Goal: Task Accomplishment & Management: Manage account settings

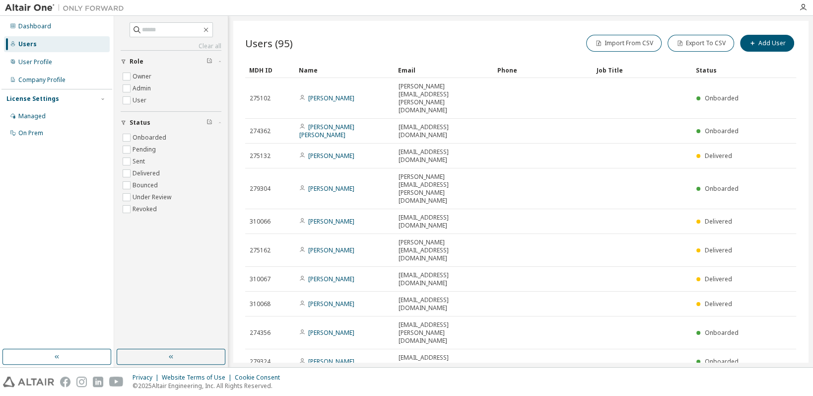
click at [770, 380] on icon "button" at bounding box center [771, 386] width 12 height 12
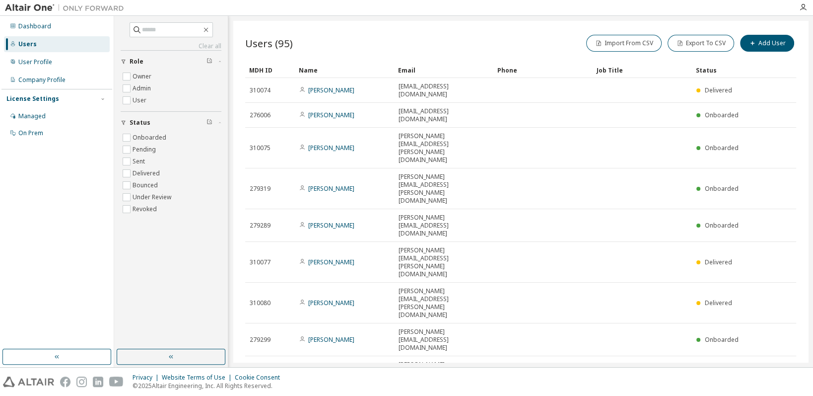
click at [768, 260] on div "MDH ID Name Email Phone Job Title Status 310074 [PERSON_NAME] [PERSON_NAME][EMA…" at bounding box center [520, 256] width 551 height 388
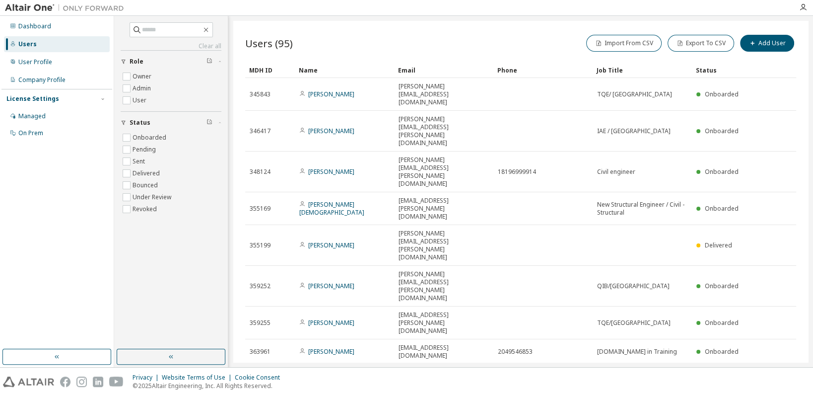
type input "*"
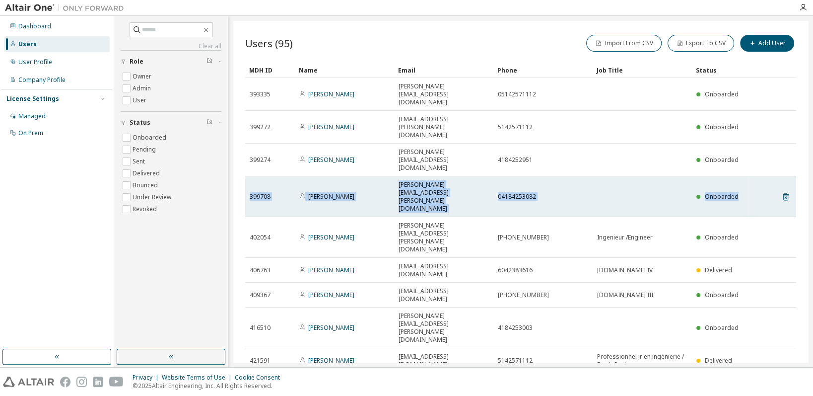
drag, startPoint x: 246, startPoint y: 139, endPoint x: 746, endPoint y: 144, distance: 499.8
click at [746, 176] on tr "399708 [PERSON_NAME] Asselin [EMAIL_ADDRESS][PERSON_NAME][DOMAIN_NAME] 04184253…" at bounding box center [520, 196] width 551 height 41
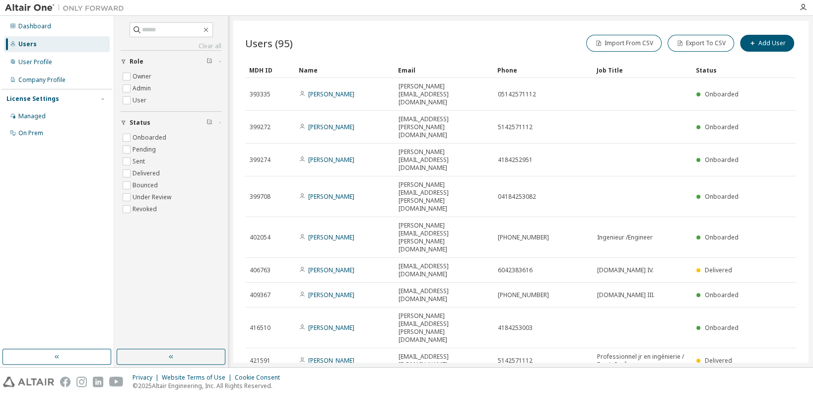
click at [474, 325] on div "Users (95) Import From CSV Export To CSV Add User Clear Load Save Save As Field…" at bounding box center [520, 191] width 575 height 341
click at [48, 136] on div "On Prem" at bounding box center [57, 133] width 106 height 16
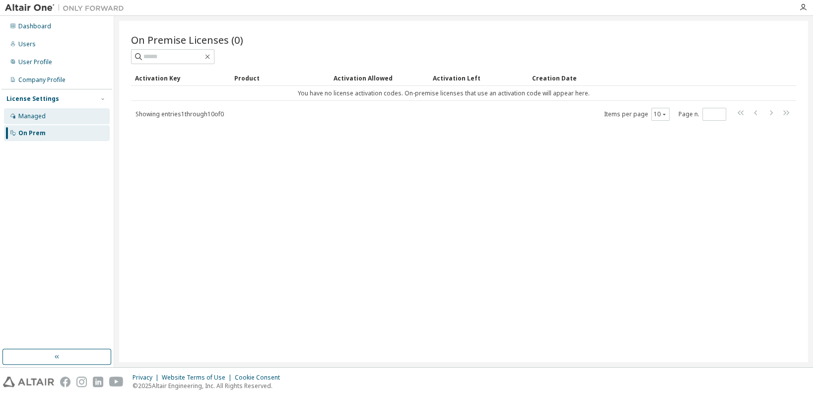
click at [39, 114] on div "Managed" at bounding box center [31, 116] width 27 height 8
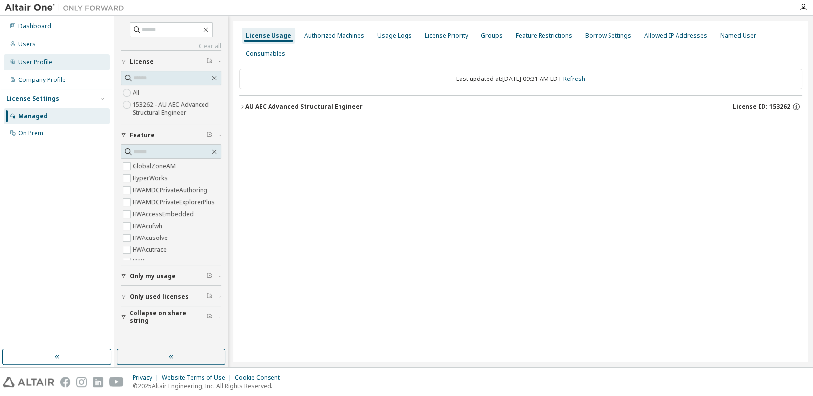
click at [45, 67] on div "User Profile" at bounding box center [57, 62] width 106 height 16
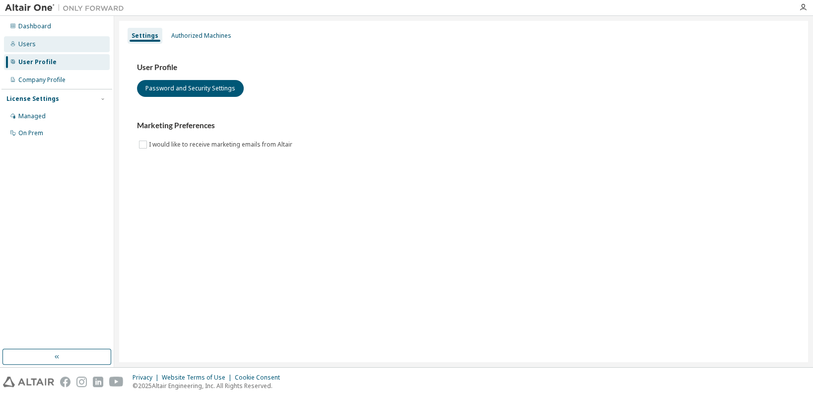
click at [38, 45] on div "Users" at bounding box center [57, 44] width 106 height 16
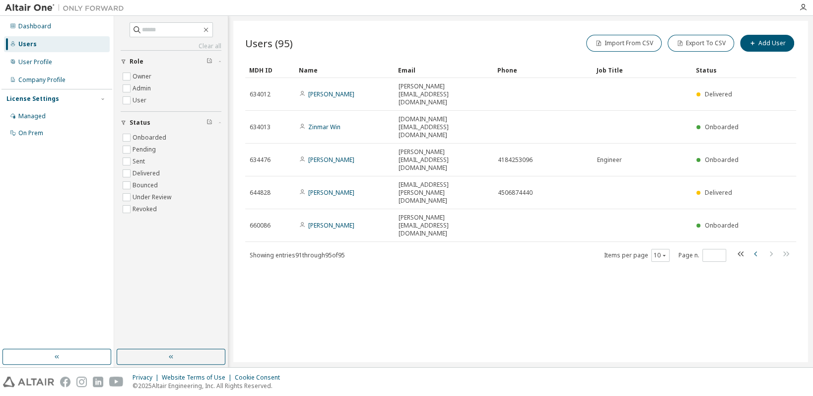
click at [756, 251] on icon "button" at bounding box center [755, 253] width 3 height 5
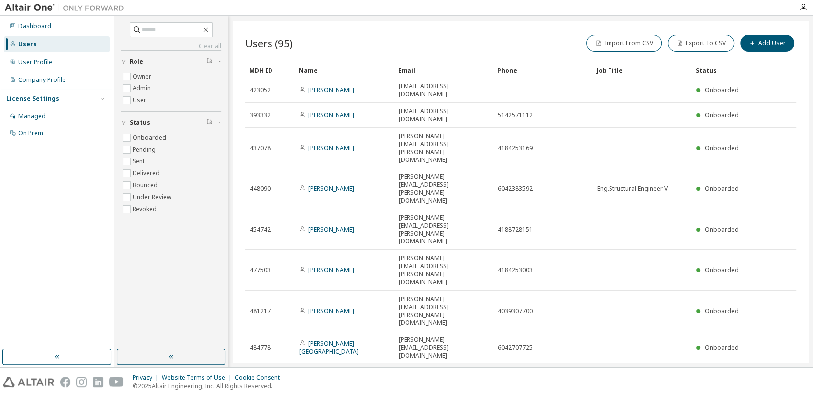
type input "*"
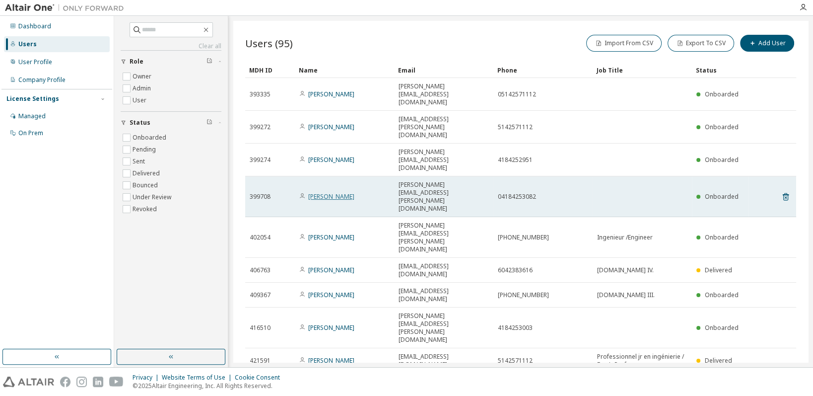
click at [326, 192] on link "Pierre-Olivier Asselin" at bounding box center [331, 196] width 46 height 8
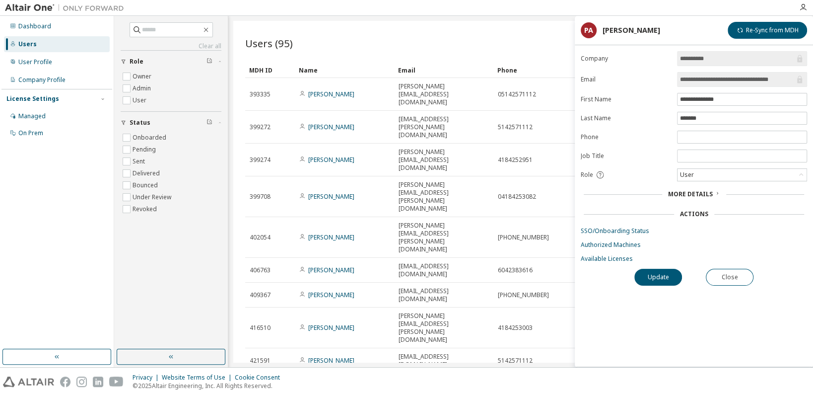
click at [701, 194] on span "More Details" at bounding box center [690, 194] width 45 height 8
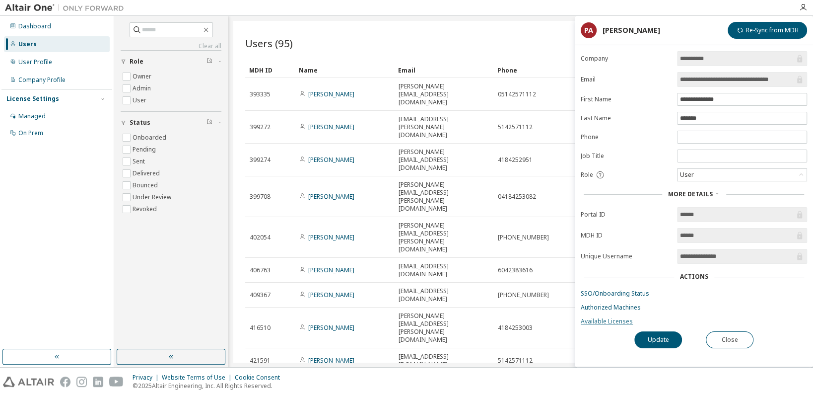
click at [618, 319] on link "Available Licenses" at bounding box center [694, 321] width 226 height 8
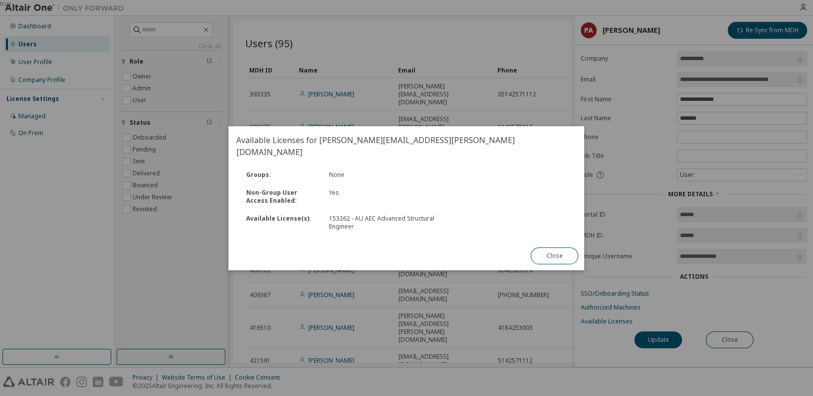
click at [535, 38] on div "true" at bounding box center [406, 198] width 813 height 396
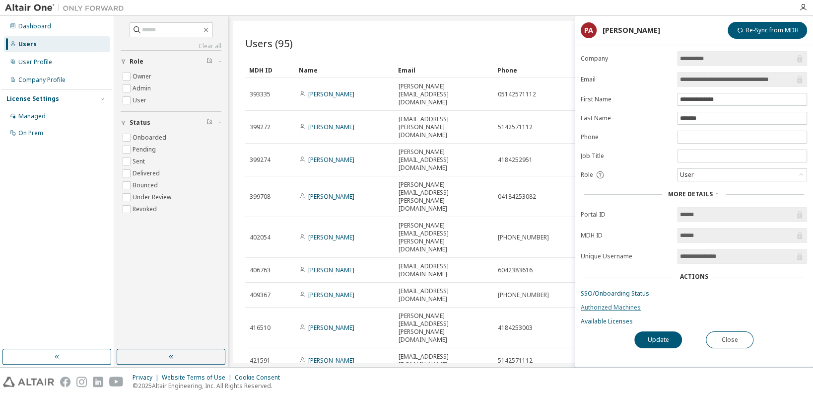
click at [623, 307] on link "Authorized Machines" at bounding box center [694, 307] width 226 height 8
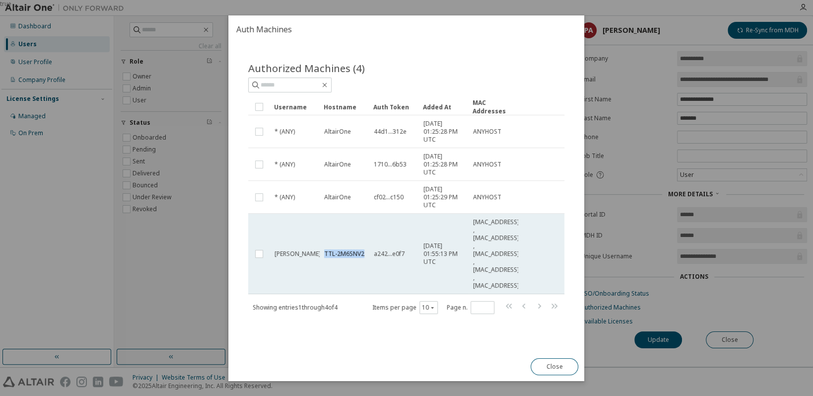
drag, startPoint x: 364, startPoint y: 252, endPoint x: 321, endPoint y: 249, distance: 42.8
click at [321, 249] on td "TTL-2M6SNV2" at bounding box center [345, 253] width 50 height 80
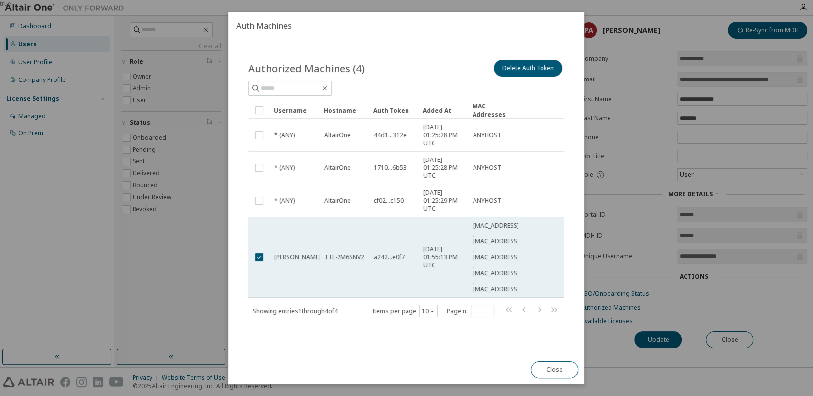
click at [361, 271] on td "TTL-2M6SNV2" at bounding box center [345, 257] width 50 height 80
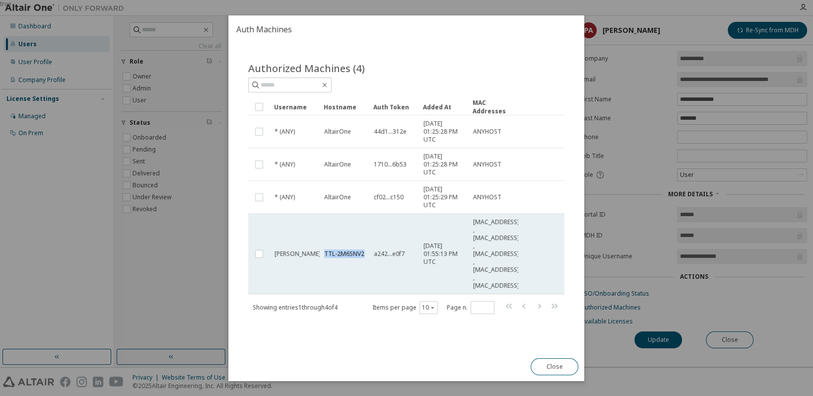
drag, startPoint x: 362, startPoint y: 256, endPoint x: 324, endPoint y: 253, distance: 38.8
click at [324, 253] on span "TTL-2M6SNV2" at bounding box center [344, 254] width 40 height 8
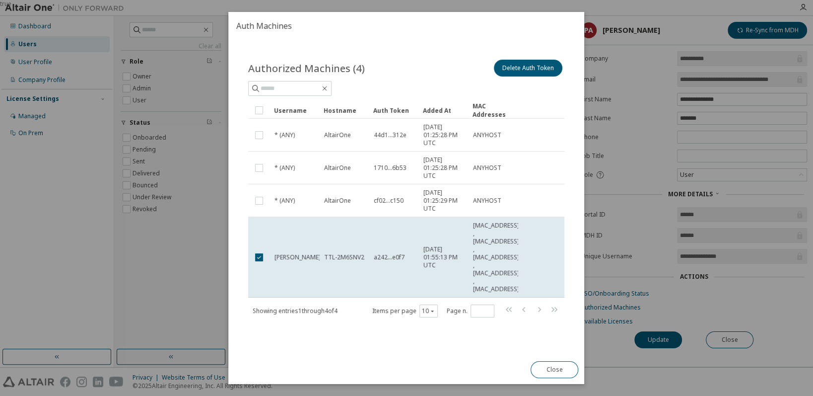
click at [405, 349] on div "Authorized Machines (4) Delete Auth Token Clear Load Save Save As Field Operato…" at bounding box center [406, 197] width 356 height 315
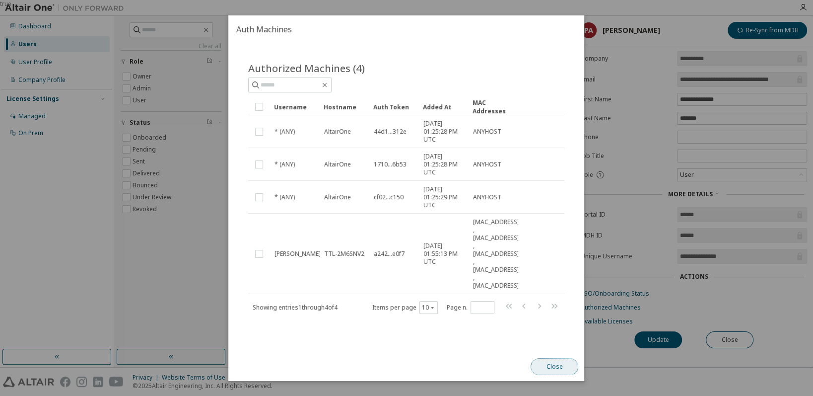
click at [559, 366] on button "Close" at bounding box center [555, 366] width 48 height 17
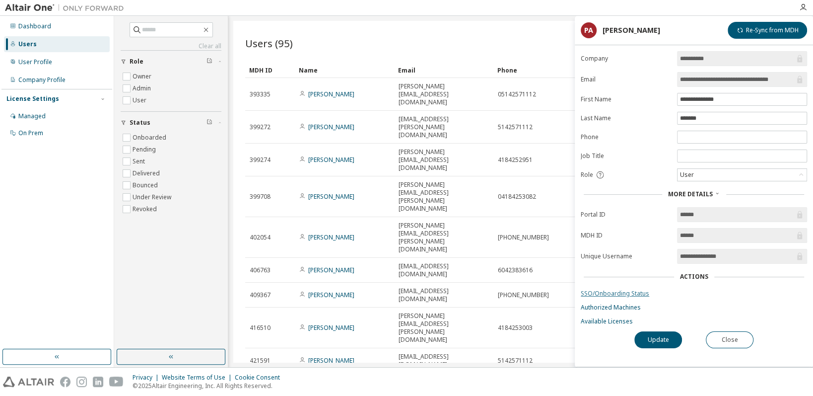
click at [612, 291] on link "SSO/Onboarding Status" at bounding box center [694, 293] width 226 height 8
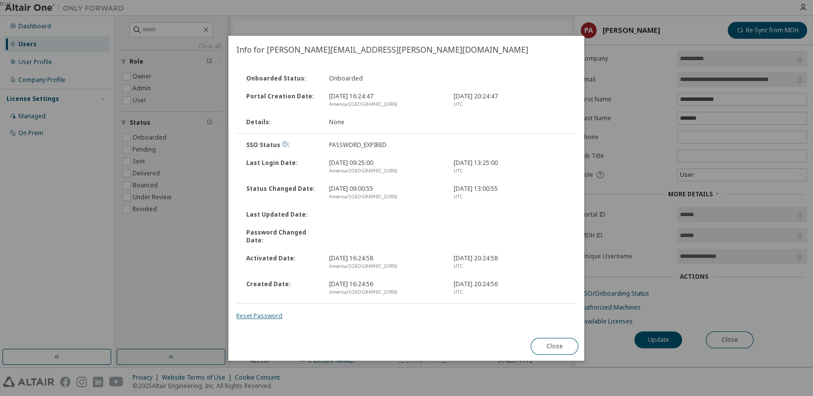
click at [271, 317] on link "Reset Password" at bounding box center [259, 315] width 46 height 8
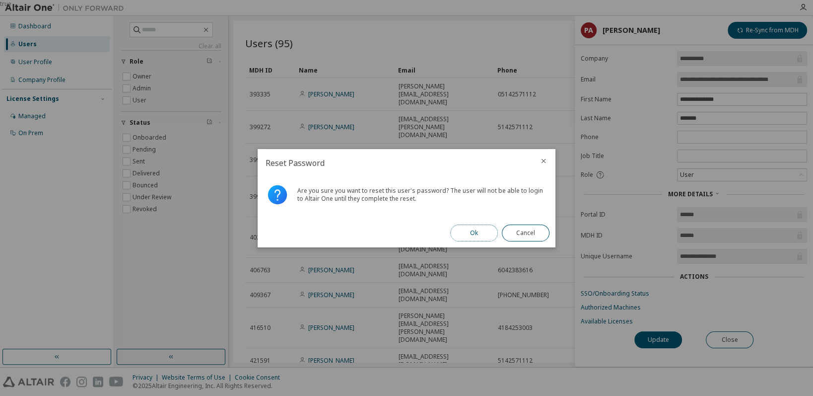
click at [470, 231] on button "Ok" at bounding box center [474, 232] width 48 height 17
click at [527, 230] on button "Close" at bounding box center [526, 232] width 48 height 17
